Goal: Use online tool/utility: Utilize a website feature to perform a specific function

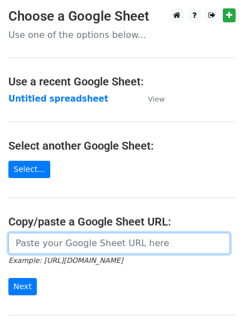
click at [54, 245] on input "url" at bounding box center [119, 243] width 222 height 21
paste input "https://docs.google.com/spreadsheets/d/1Hq0aiBuMlY_2WXI9KAtk0xxBBicx57CTI14DDFA…"
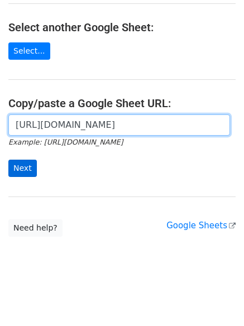
type input "[URL][DOMAIN_NAME]"
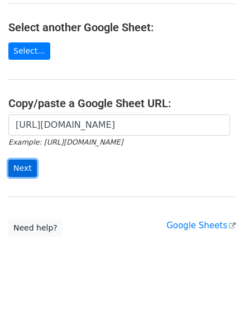
scroll to position [0, 0]
click at [21, 167] on input "Next" at bounding box center [22, 168] width 28 height 17
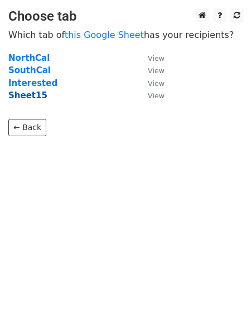
click at [35, 98] on strong "Sheet15" at bounding box center [27, 95] width 39 height 10
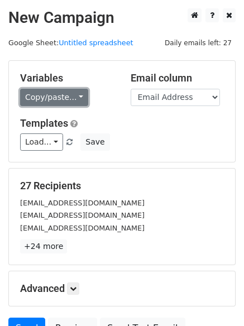
click at [41, 98] on link "Copy/paste..." at bounding box center [54, 97] width 68 height 17
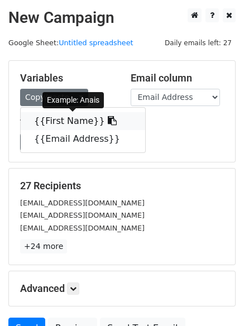
click at [46, 120] on link "{{First Name}}" at bounding box center [83, 121] width 124 height 18
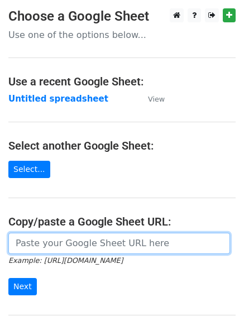
click at [106, 245] on input "url" at bounding box center [119, 243] width 222 height 21
paste input "https://docs.google.com/spreadsheets/d/1Hq0aiBuMlY_2WXI9KAtk0xxBBicx57CTI14DDFA…"
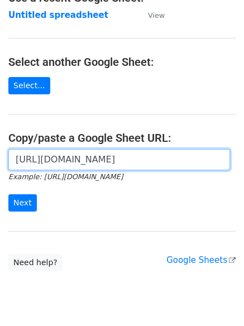
scroll to position [94, 0]
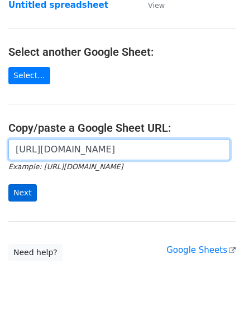
type input "https://docs.google.com/spreadsheets/d/1Hq0aiBuMlY_2WXI9KAtk0xxBBicx57CTI14DDFA…"
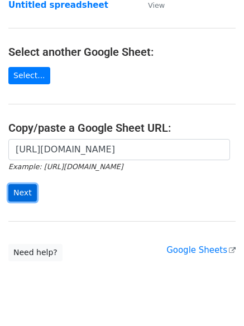
scroll to position [0, 0]
click at [14, 185] on input "Next" at bounding box center [22, 192] width 28 height 17
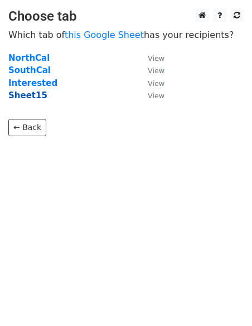
click at [28, 94] on strong "Sheet15" at bounding box center [27, 95] width 39 height 10
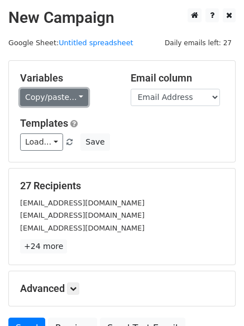
click at [64, 97] on link "Copy/paste..." at bounding box center [54, 97] width 68 height 17
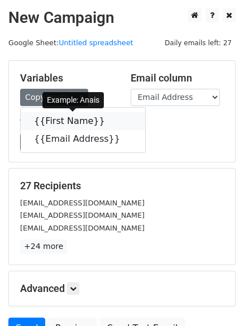
click at [36, 124] on link "{{First Name}}" at bounding box center [83, 121] width 124 height 18
